Goal: Information Seeking & Learning: Learn about a topic

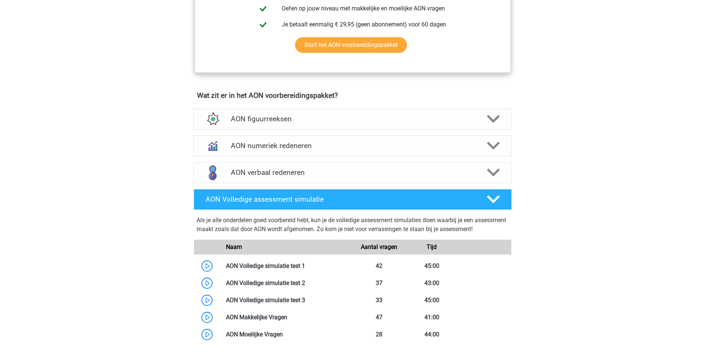
scroll to position [422, 0]
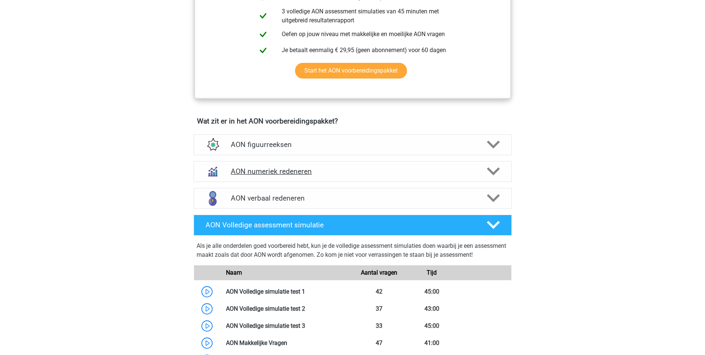
click at [486, 173] on div at bounding box center [492, 171] width 25 height 13
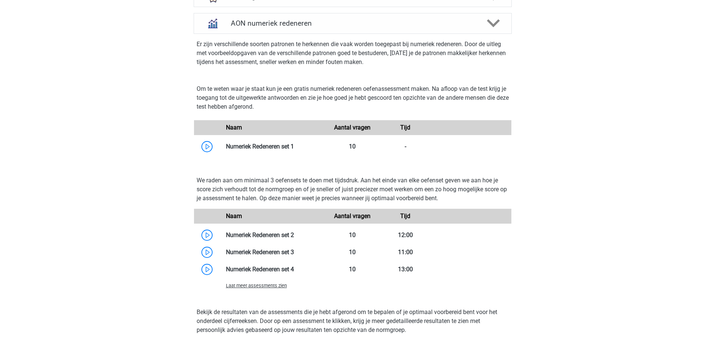
scroll to position [571, 0]
click at [294, 149] on link at bounding box center [294, 145] width 0 height 7
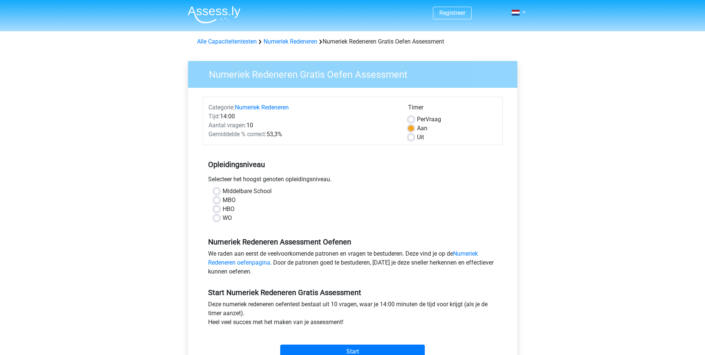
click at [417, 138] on label "Uit" at bounding box center [420, 137] width 7 height 9
click at [413, 138] on input "Uit" at bounding box center [411, 136] width 6 height 7
radio input "true"
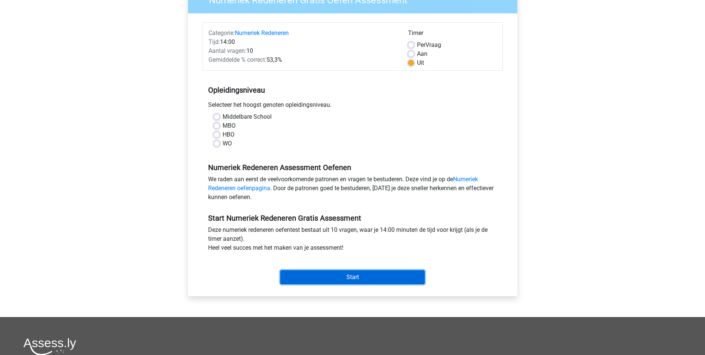
click at [360, 274] on input "Start" at bounding box center [352, 277] width 145 height 14
click at [304, 135] on div "HBO" at bounding box center [353, 134] width 278 height 9
click at [231, 133] on label "HBO" at bounding box center [229, 134] width 12 height 9
click at [220, 133] on input "HBO" at bounding box center [217, 133] width 6 height 7
radio input "true"
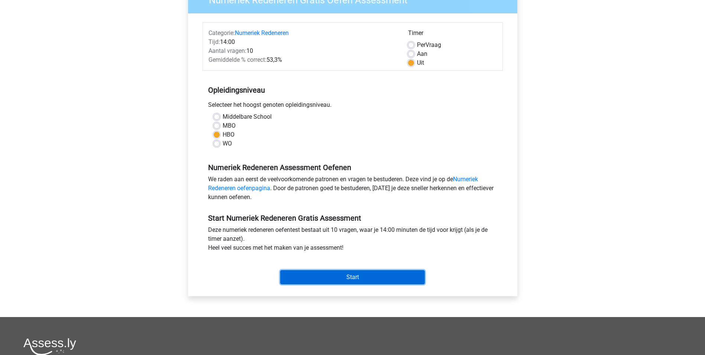
click at [338, 275] on input "Start" at bounding box center [352, 277] width 145 height 14
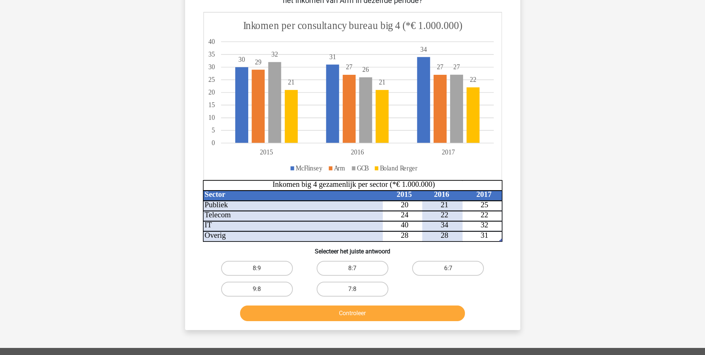
scroll to position [37, 0]
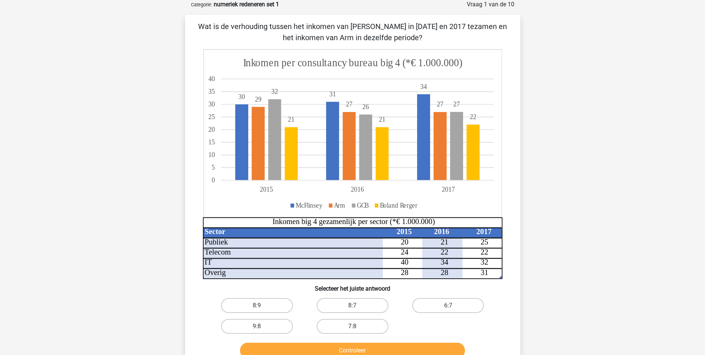
drag, startPoint x: 418, startPoint y: 37, endPoint x: 230, endPoint y: 24, distance: 188.2
click at [231, 24] on p "Wat is de verhouding tussen het inkomen van McFlinsey in 2015 en 2017 tezamen e…" at bounding box center [353, 32] width 312 height 22
drag, startPoint x: 230, startPoint y: 24, endPoint x: 204, endPoint y: 24, distance: 25.7
click at [204, 24] on p "Wat is de verhouding tussen het inkomen van McFlinsey in 2015 en 2017 tezamen e…" at bounding box center [353, 32] width 312 height 22
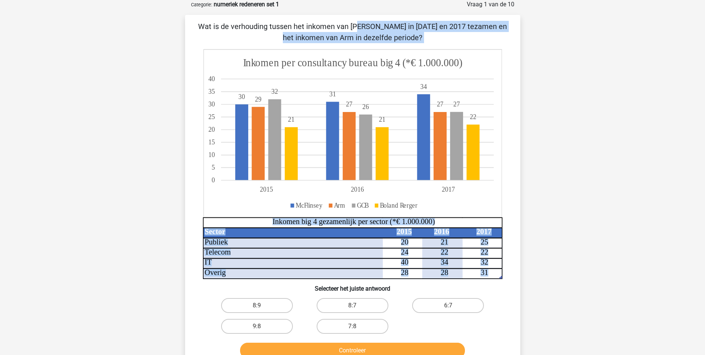
drag, startPoint x: 208, startPoint y: 25, endPoint x: 429, endPoint y: 99, distance: 232.7
click at [429, 99] on div "Wat is de verhouding tussen het inkomen van McFlinsey in 2015 en 2017 tezamen e…" at bounding box center [352, 191] width 329 height 340
drag, startPoint x: 429, startPoint y: 99, endPoint x: 416, endPoint y: 39, distance: 61.2
click at [424, 40] on p "Wat is de verhouding tussen het inkomen van McFlinsey in 2015 en 2017 tezamen e…" at bounding box center [353, 32] width 312 height 22
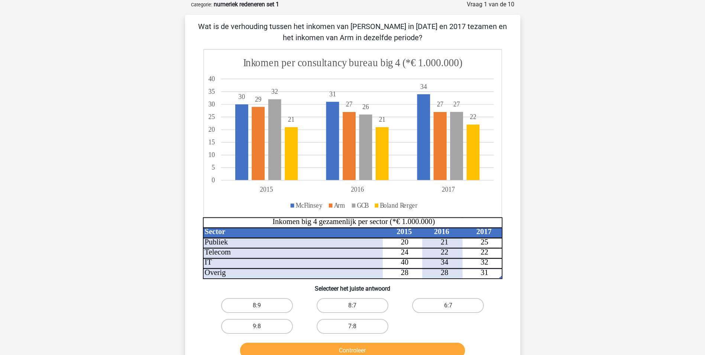
drag, startPoint x: 415, startPoint y: 38, endPoint x: 209, endPoint y: 23, distance: 206.2
click at [209, 23] on p "Wat is de verhouding tussen het inkomen van McFlinsey in 2015 en 2017 tezamen e…" at bounding box center [353, 32] width 312 height 22
copy p "Wat is de verhouding tussen het inkomen van McFlinsey in 2015 en 2017 tezamen e…"
click at [369, 302] on label "8:7" at bounding box center [353, 305] width 72 height 15
click at [357, 305] on input "8:7" at bounding box center [355, 307] width 5 height 5
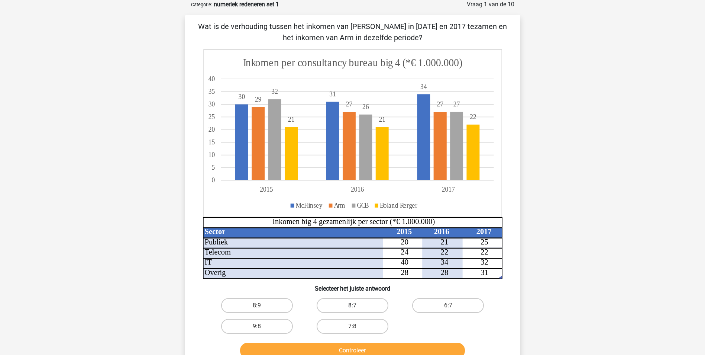
radio input "true"
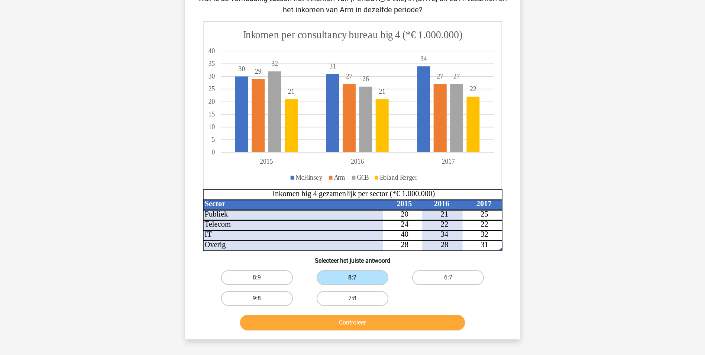
scroll to position [112, 0]
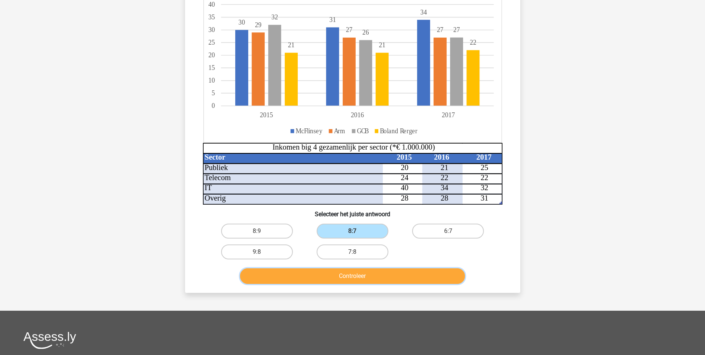
click at [385, 276] on button "Controleer" at bounding box center [352, 276] width 225 height 16
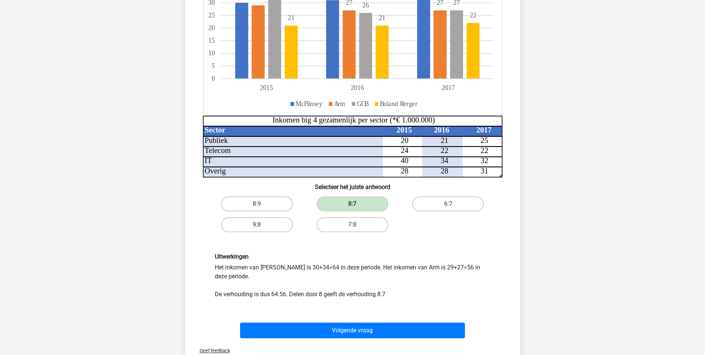
scroll to position [149, 0]
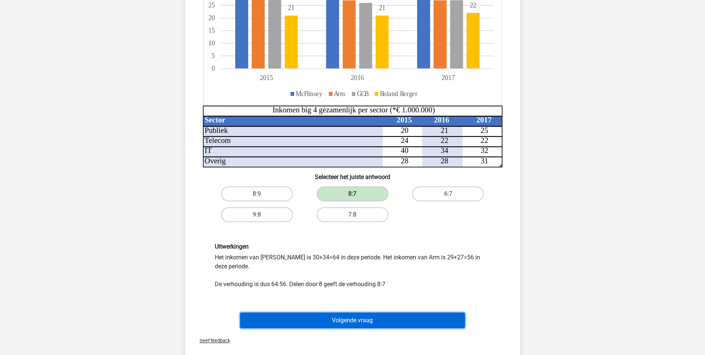
click at [401, 324] on button "Volgende vraag" at bounding box center [352, 320] width 225 height 16
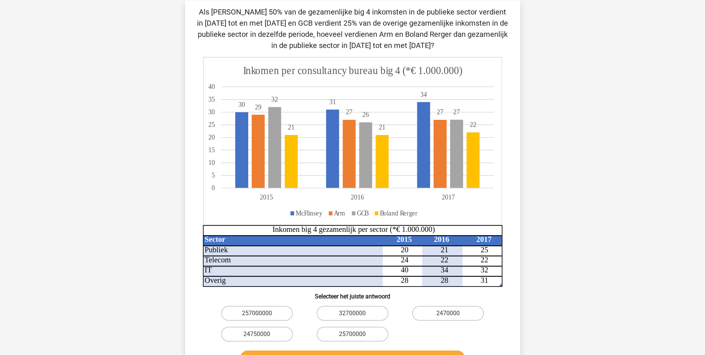
scroll to position [37, 0]
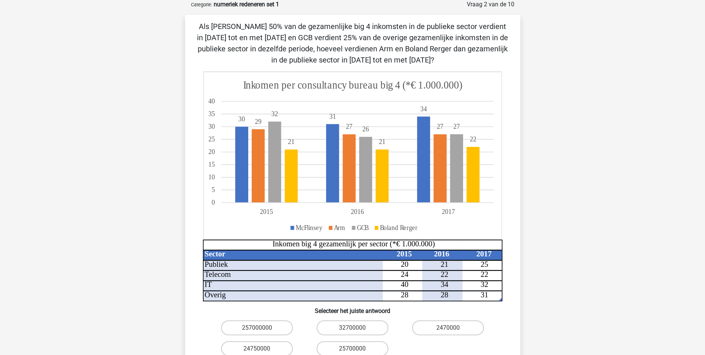
drag, startPoint x: 419, startPoint y: 59, endPoint x: 196, endPoint y: 23, distance: 226.5
click at [196, 23] on div "Als McFlinsey 50% van de gezamenlijke big 4 inkomsten in de publieke sector ver…" at bounding box center [352, 202] width 329 height 363
copy p "Als McFlinsey 50% van de gezamenlijke big 4 inkomsten in de publieke sector ver…"
click at [416, 57] on p "Als McFlinsey 50% van de gezamenlijke big 4 inkomsten in de publieke sector ver…" at bounding box center [353, 43] width 312 height 45
click at [380, 60] on p "Als McFlinsey 50% van de gezamenlijke big 4 inkomsten in de publieke sector ver…" at bounding box center [353, 43] width 312 height 45
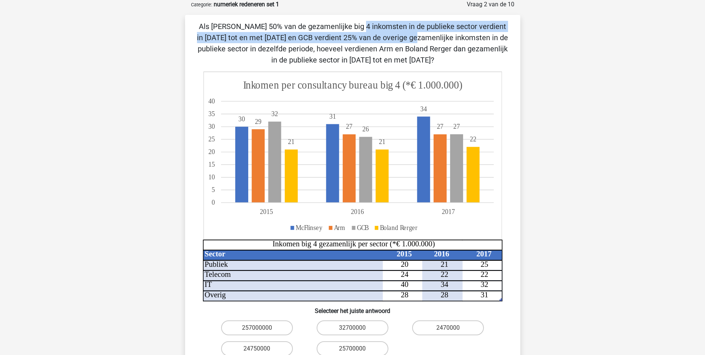
drag, startPoint x: 254, startPoint y: 37, endPoint x: 195, endPoint y: 22, distance: 61.4
click at [195, 22] on div "Als McFlinsey 50% van de gezamenlijke big 4 inkomsten in de publieke sector ver…" at bounding box center [352, 202] width 329 height 363
copy p "Als McFlinsey 50% van de gezamenlijke big 4 inkomsten in de publieke sector ver…"
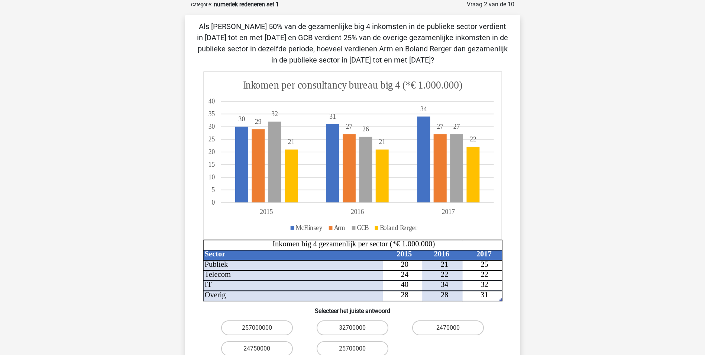
click at [445, 45] on p "Als McFlinsey 50% van de gezamenlijke big 4 inkomsten in de publieke sector ver…" at bounding box center [353, 43] width 312 height 45
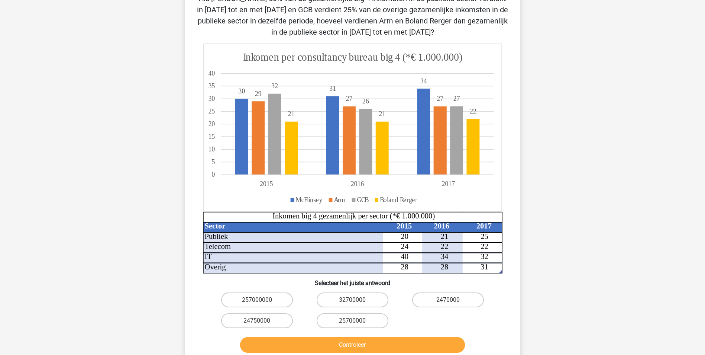
scroll to position [74, 0]
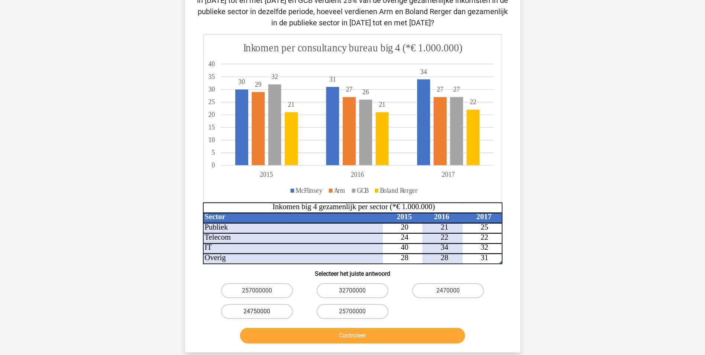
click at [240, 312] on label "24750000" at bounding box center [257, 311] width 72 height 15
click at [257, 312] on input "24750000" at bounding box center [259, 313] width 5 height 5
radio input "true"
click at [321, 335] on button "Controleer" at bounding box center [352, 336] width 225 height 16
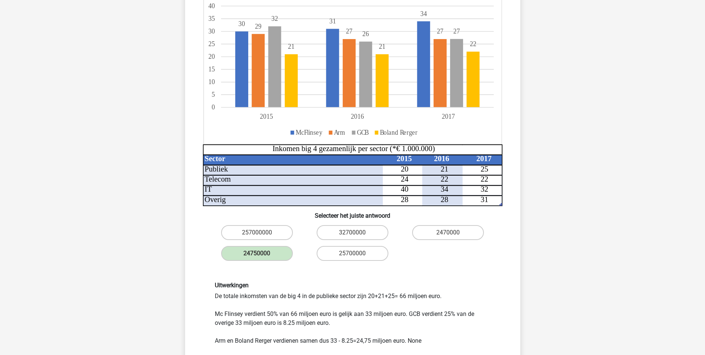
scroll to position [186, 0]
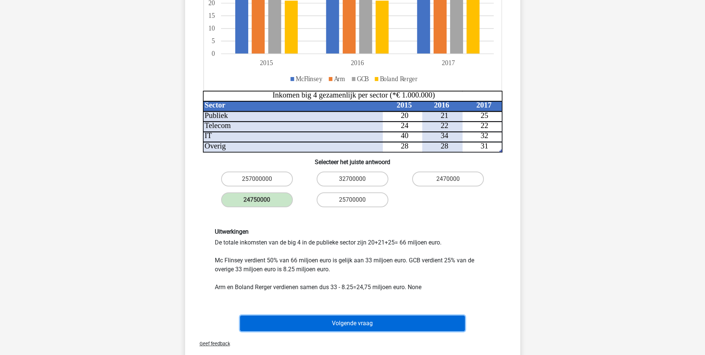
click at [363, 325] on button "Volgende vraag" at bounding box center [352, 323] width 225 height 16
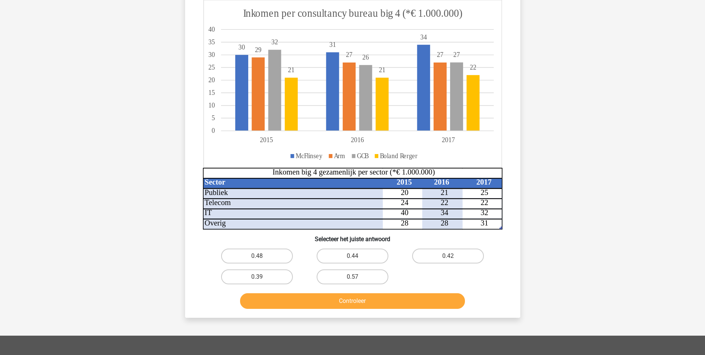
scroll to position [37, 0]
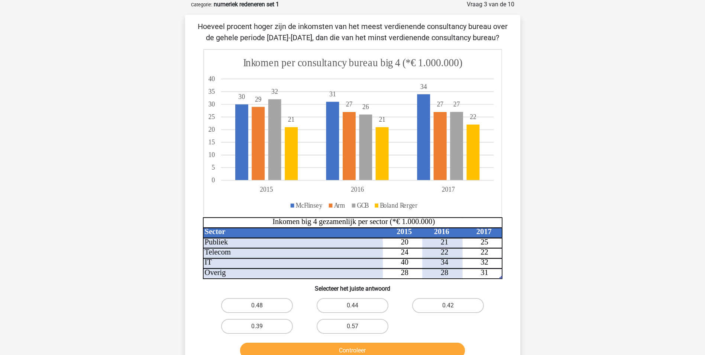
drag, startPoint x: 229, startPoint y: 299, endPoint x: 216, endPoint y: 306, distance: 14.6
click at [229, 299] on label "0.48" at bounding box center [257, 305] width 72 height 15
click at [257, 305] on input "0.48" at bounding box center [259, 307] width 5 height 5
radio input "true"
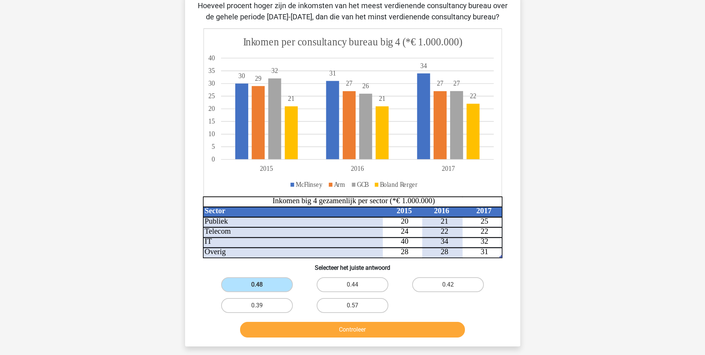
scroll to position [74, 0]
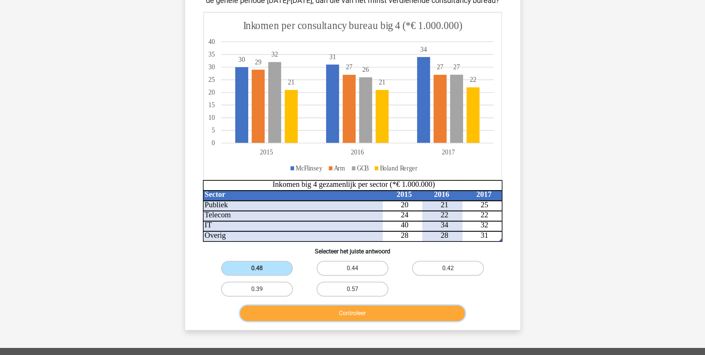
click at [380, 312] on button "Controleer" at bounding box center [352, 313] width 225 height 16
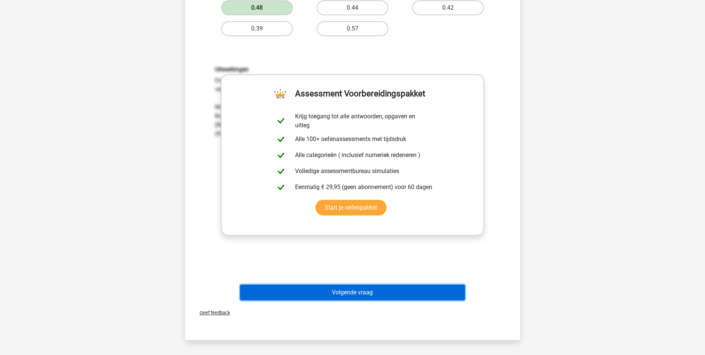
click at [395, 297] on button "Volgende vraag" at bounding box center [352, 292] width 225 height 16
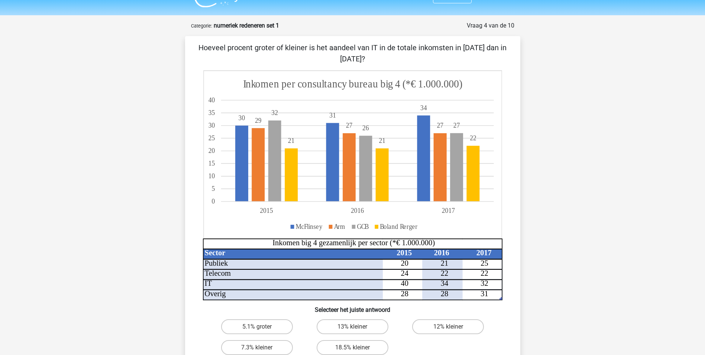
scroll to position [0, 0]
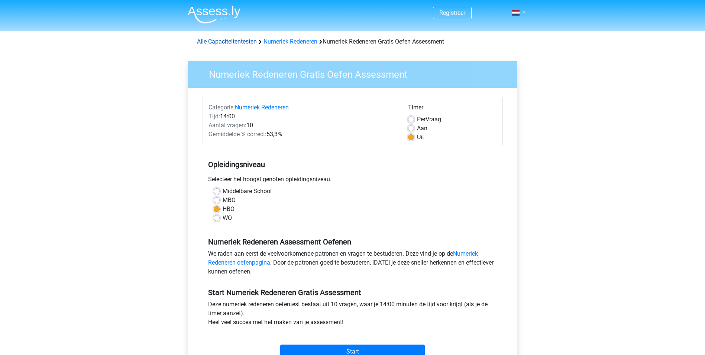
click at [243, 40] on link "Alle Capaciteitentesten" at bounding box center [227, 41] width 60 height 7
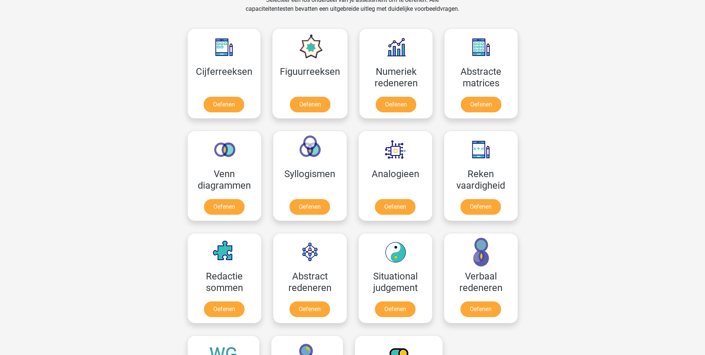
scroll to position [316, 0]
